Goal: Task Accomplishment & Management: Manage account settings

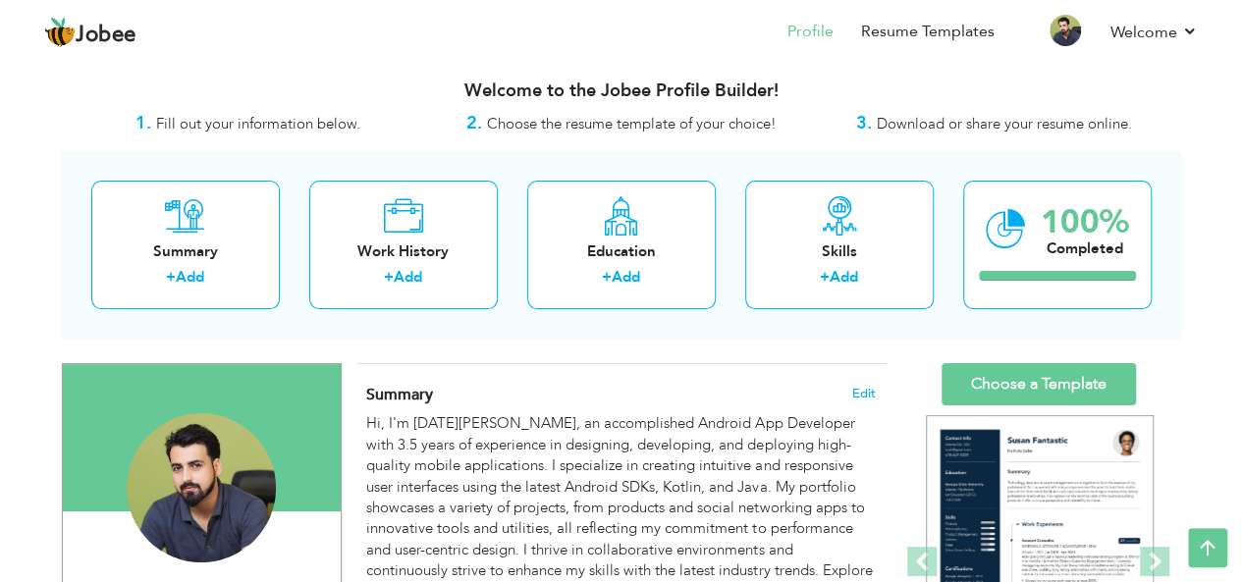
scroll to position [5, 0]
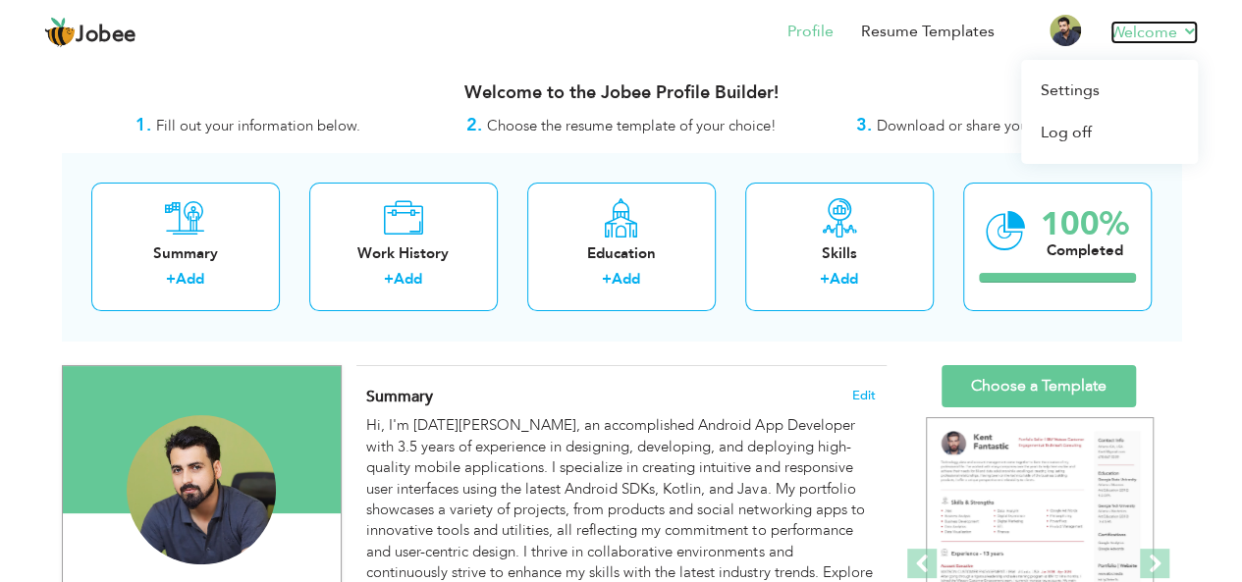
click at [1175, 36] on link "Welcome" at bounding box center [1153, 33] width 87 height 24
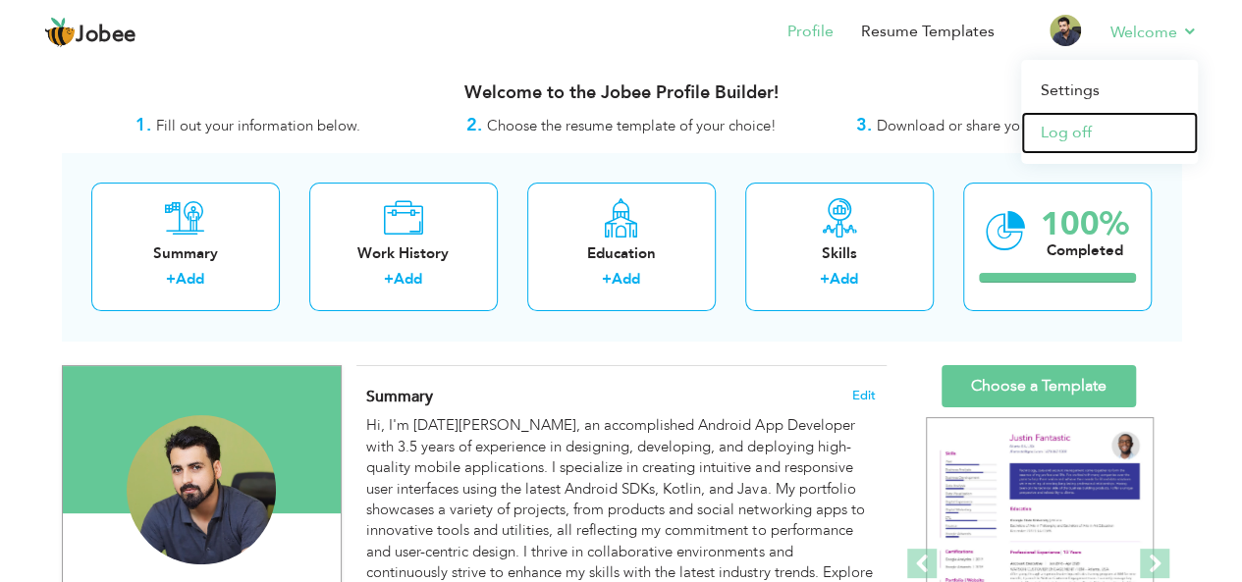
click at [1064, 136] on link "Log off" at bounding box center [1109, 133] width 177 height 42
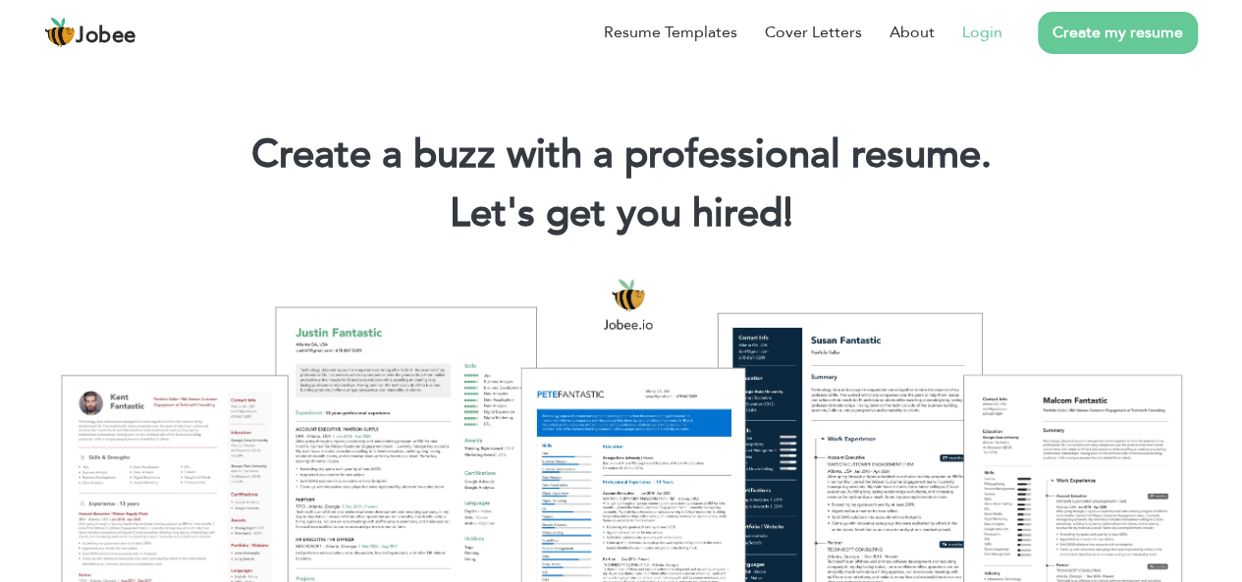
click at [994, 35] on link "Login" at bounding box center [982, 33] width 40 height 24
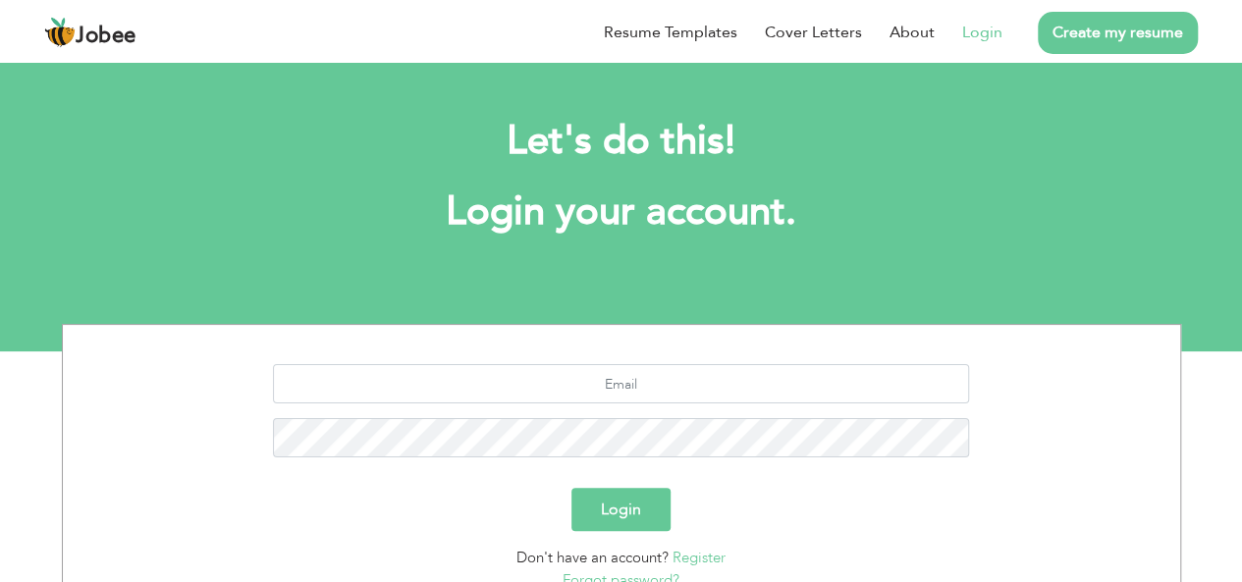
click at [974, 25] on link "Login" at bounding box center [982, 33] width 40 height 24
click at [600, 379] on input "text" at bounding box center [621, 383] width 696 height 39
type input "[PERSON_NAME][EMAIL_ADDRESS][DOMAIN_NAME]"
click at [624, 515] on button "Login" at bounding box center [620, 509] width 99 height 43
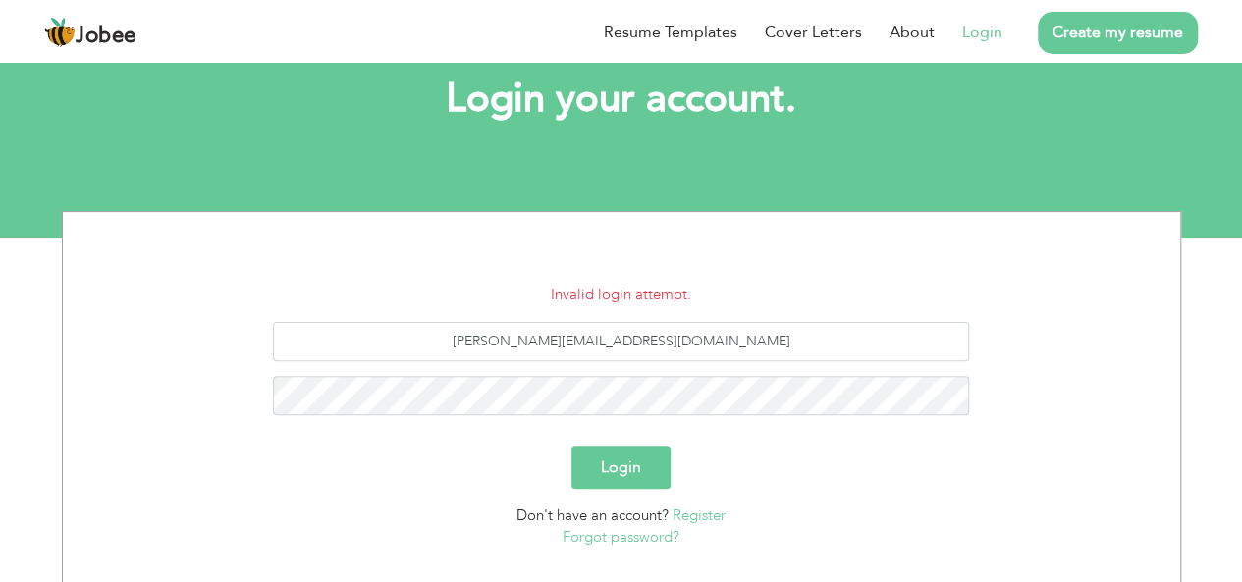
scroll to position [118, 0]
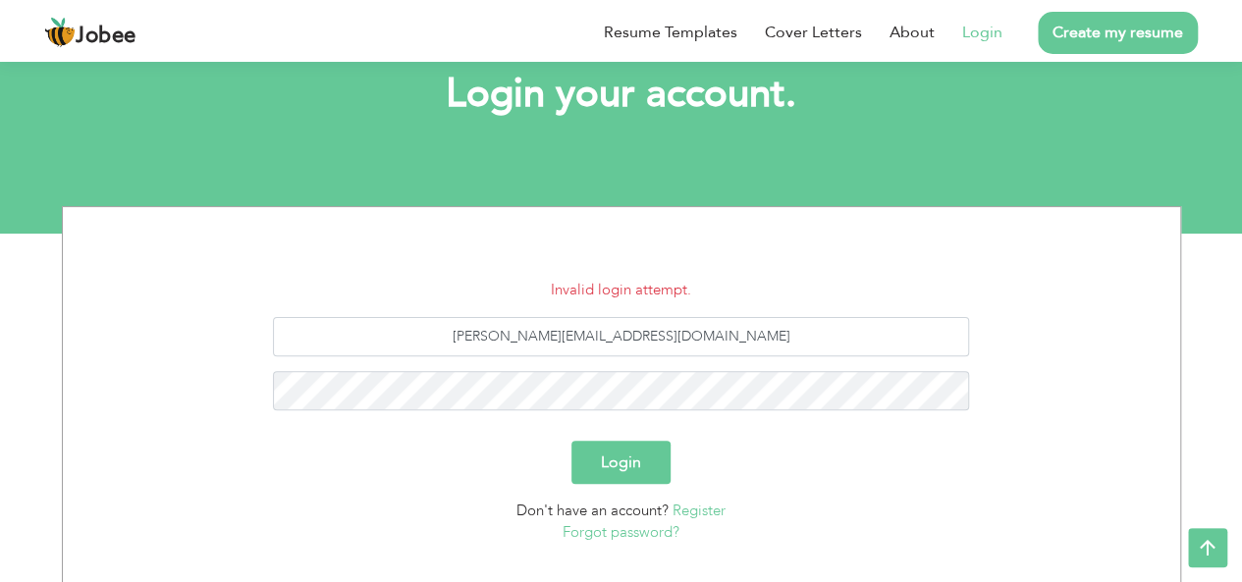
click at [606, 532] on link "Forgot password?" at bounding box center [621, 532] width 117 height 20
